Goal: Task Accomplishment & Management: Manage account settings

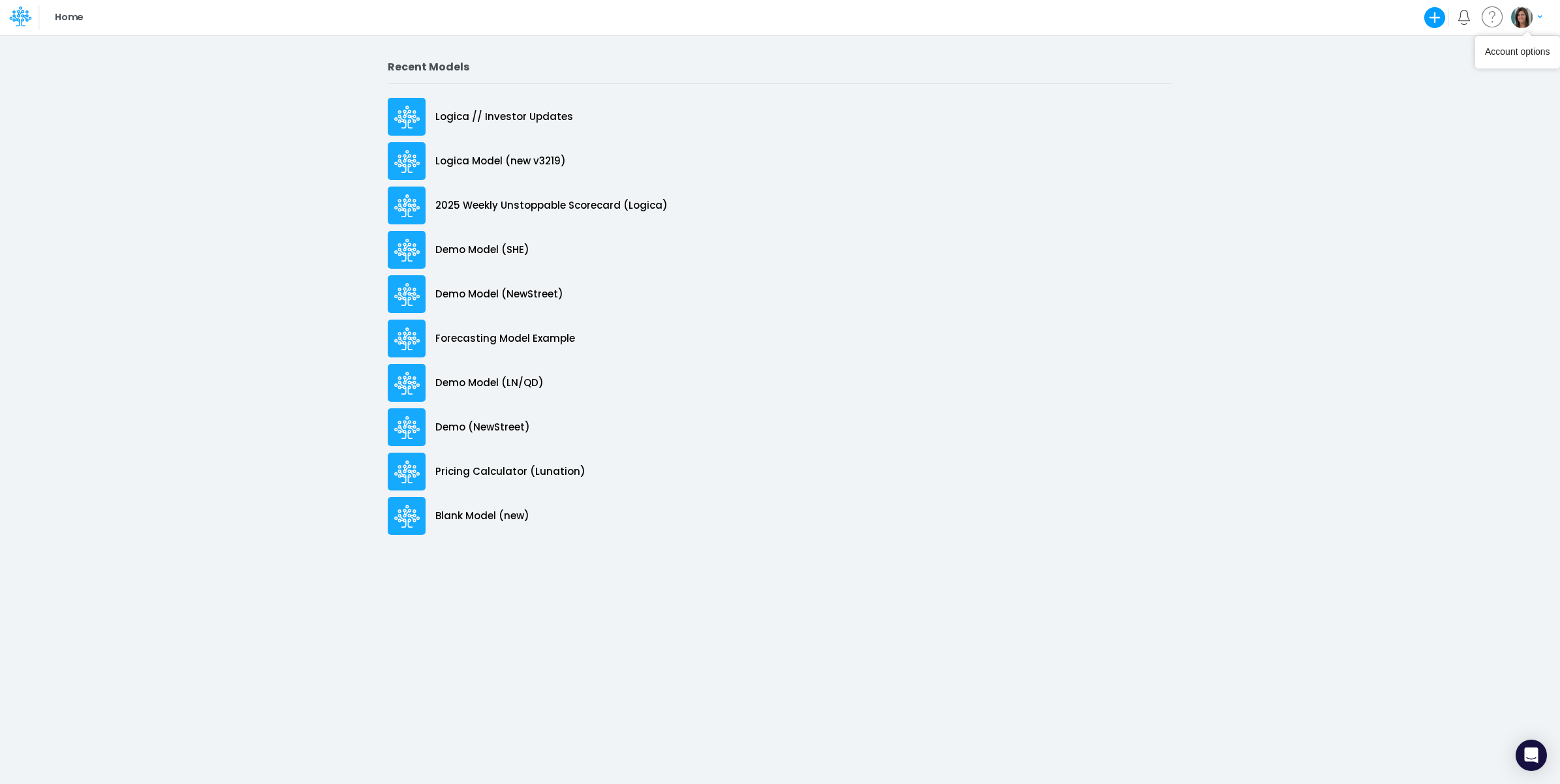
click at [1531, 21] on img "button" at bounding box center [1522, 17] width 21 height 21
click at [1496, 76] on button "Log out" at bounding box center [1473, 77] width 140 height 20
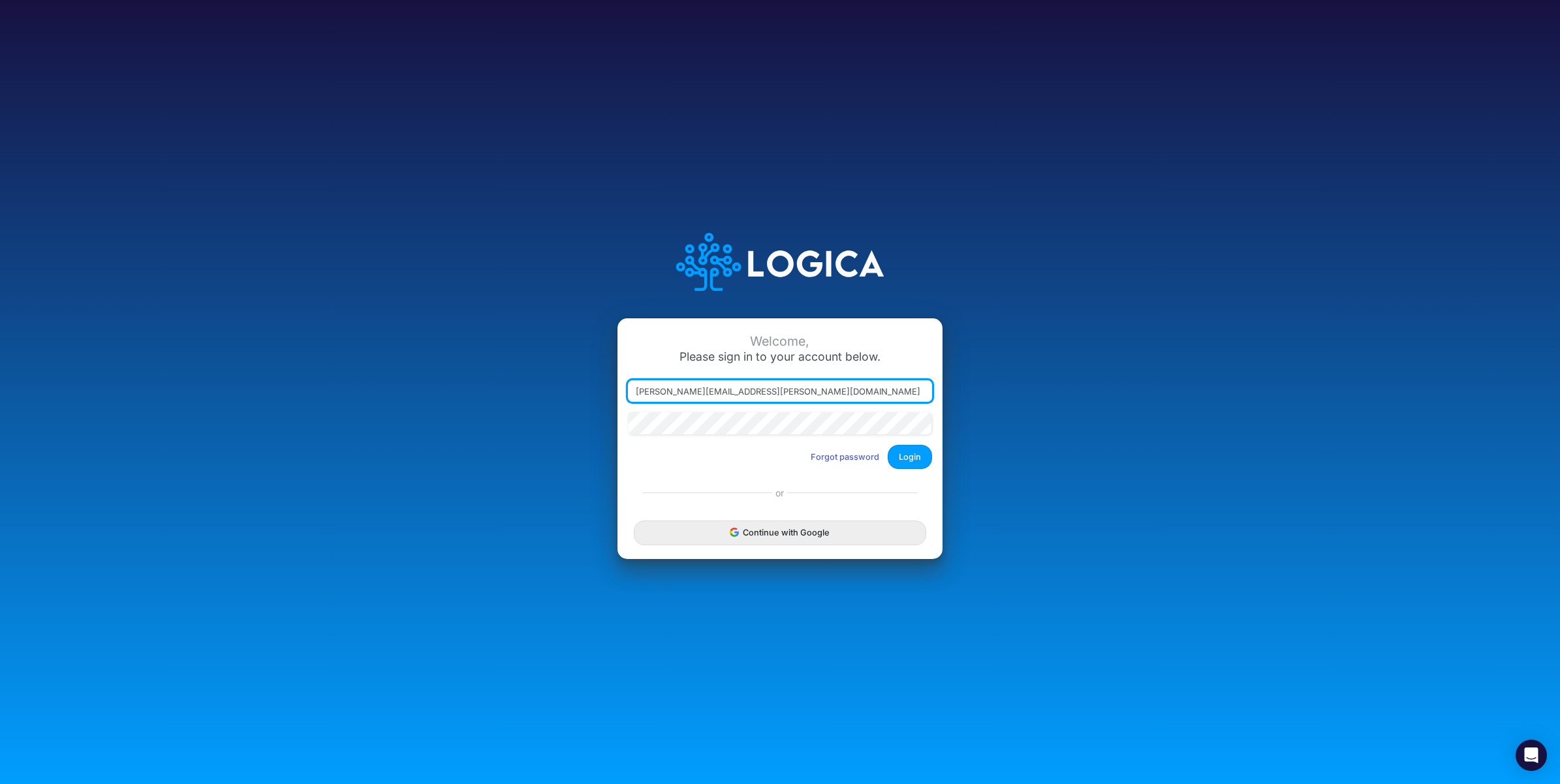
drag, startPoint x: 696, startPoint y: 388, endPoint x: 935, endPoint y: 396, distance: 239.1
click at [929, 396] on input "[PERSON_NAME][EMAIL_ADDRESS][PERSON_NAME][DOMAIN_NAME]" at bounding box center [780, 391] width 304 height 22
type input "[PERSON_NAME][EMAIL_ADDRESS][PERSON_NAME][DOMAIN_NAME]"
click at [922, 455] on button "Login" at bounding box center [910, 458] width 44 height 24
